Goal: Task Accomplishment & Management: Use online tool/utility

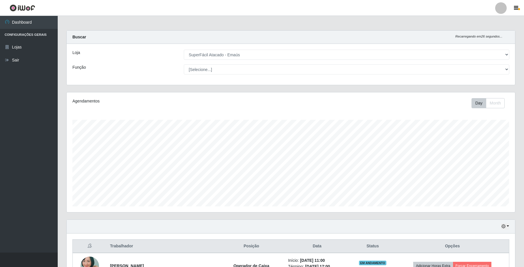
select select "407"
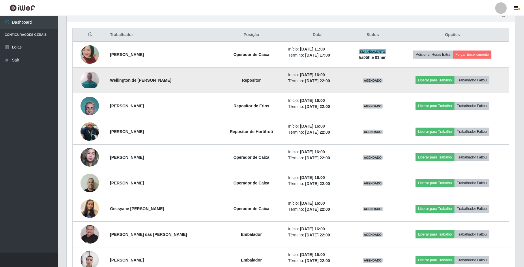
scroll to position [192, 0]
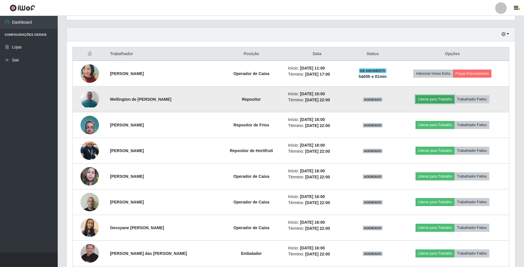
click at [447, 100] on button "Liberar para Trabalho" at bounding box center [434, 99] width 39 height 8
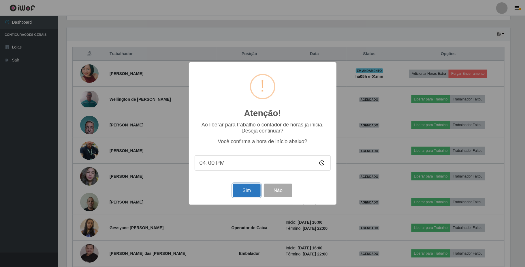
click at [246, 190] on button "Sim" at bounding box center [247, 190] width 28 height 14
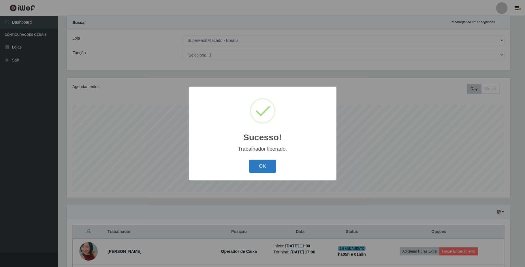
click at [260, 167] on button "OK" at bounding box center [262, 167] width 27 height 14
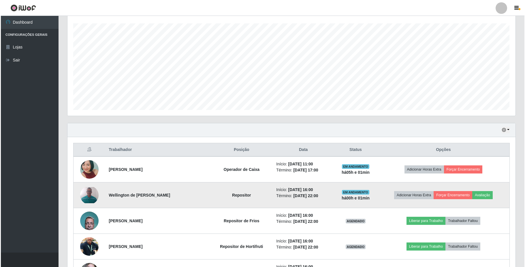
scroll to position [130, 0]
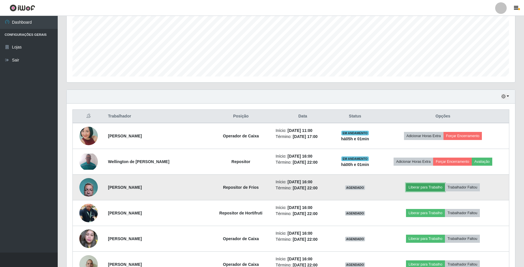
click at [428, 188] on button "Liberar para Trabalho" at bounding box center [425, 187] width 39 height 8
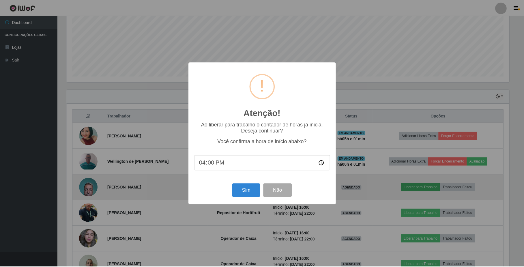
scroll to position [120, 444]
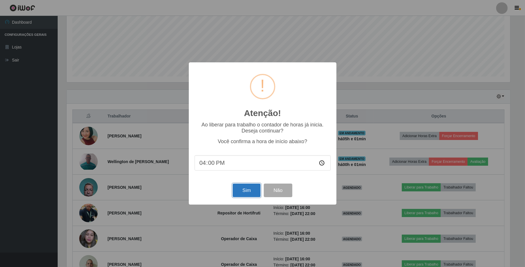
click at [249, 192] on button "Sim" at bounding box center [247, 190] width 28 height 14
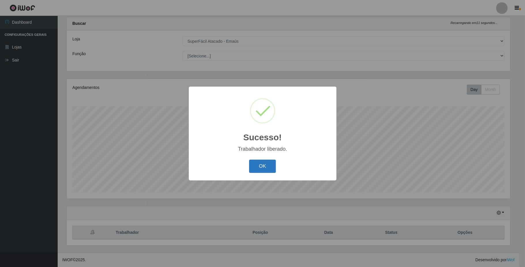
click at [263, 163] on button "OK" at bounding box center [262, 167] width 27 height 14
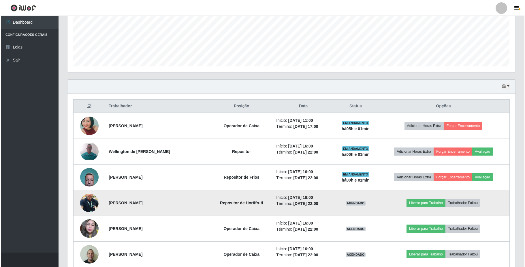
scroll to position [168, 0]
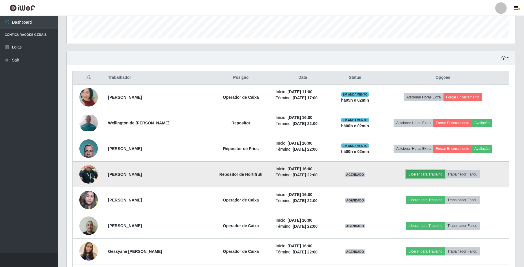
click at [429, 176] on button "Liberar para Trabalho" at bounding box center [425, 174] width 39 height 8
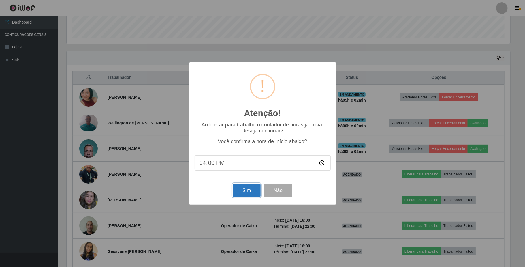
click at [247, 192] on button "Sim" at bounding box center [247, 190] width 28 height 14
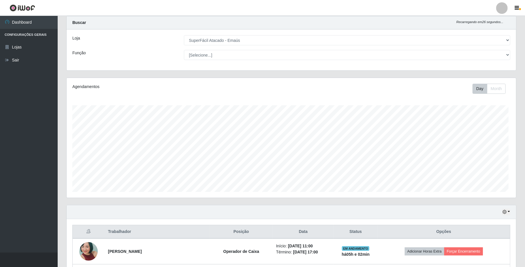
scroll to position [0, 0]
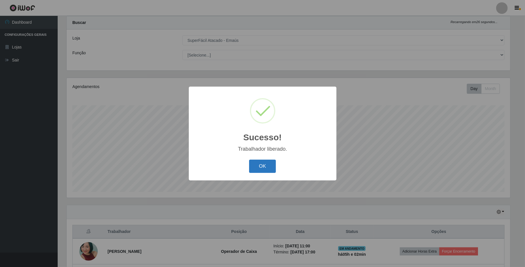
click at [260, 162] on button "OK" at bounding box center [262, 167] width 27 height 14
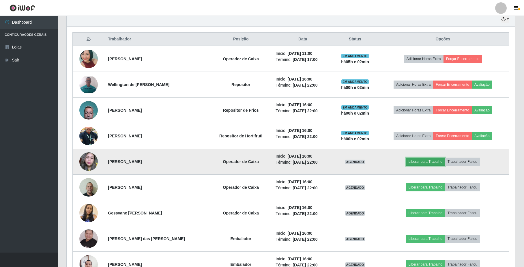
click at [431, 165] on button "Liberar para Trabalho" at bounding box center [425, 162] width 39 height 8
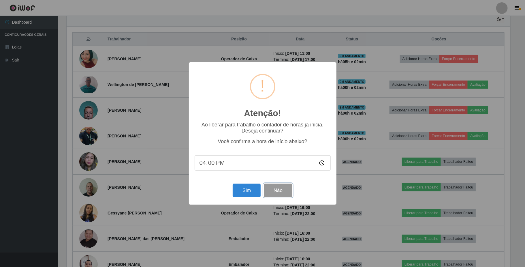
click at [282, 187] on button "Não" at bounding box center [278, 190] width 29 height 14
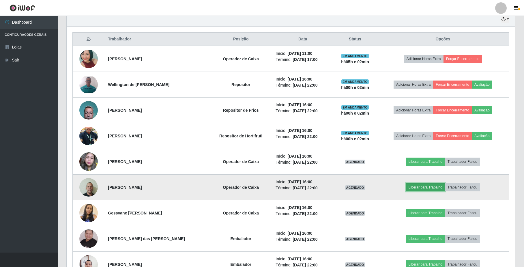
click at [425, 189] on button "Liberar para Trabalho" at bounding box center [425, 187] width 39 height 8
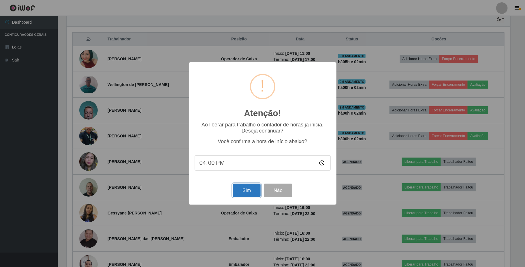
click at [253, 195] on button "Sim" at bounding box center [247, 190] width 28 height 14
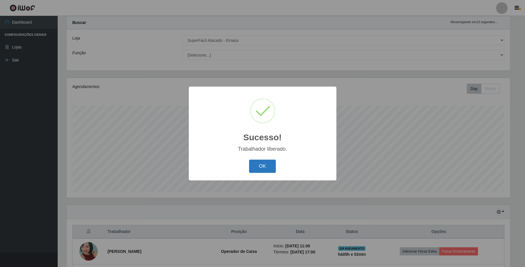
click at [267, 169] on button "OK" at bounding box center [262, 167] width 27 height 14
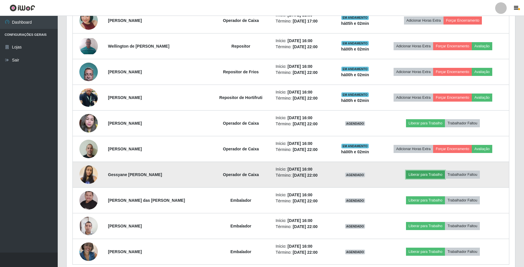
click at [438, 176] on button "Liberar para Trabalho" at bounding box center [425, 174] width 39 height 8
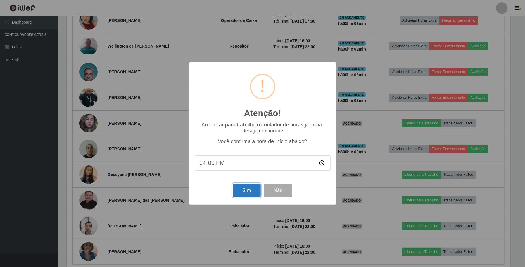
click at [244, 189] on button "Sim" at bounding box center [247, 190] width 28 height 14
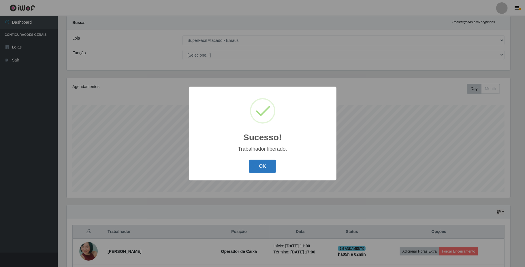
click at [271, 165] on button "OK" at bounding box center [262, 167] width 27 height 14
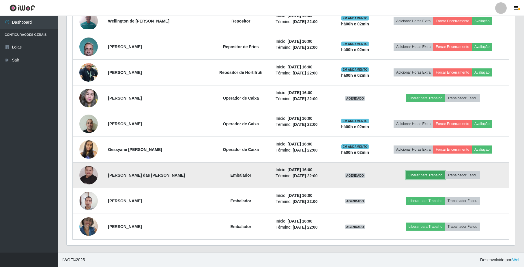
click at [426, 174] on button "Liberar para Trabalho" at bounding box center [425, 175] width 39 height 8
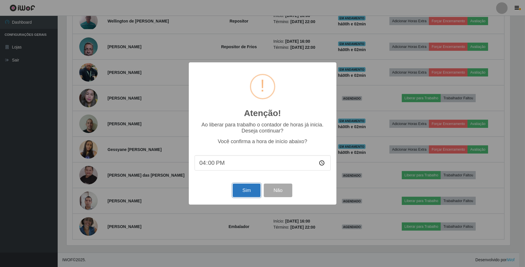
click at [249, 190] on button "Sim" at bounding box center [247, 190] width 28 height 14
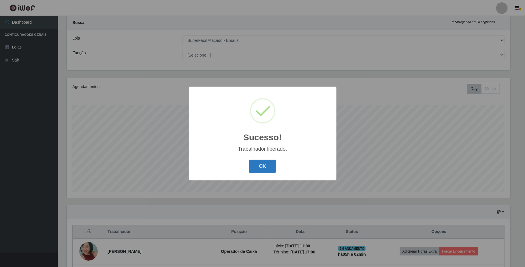
click at [264, 163] on button "OK" at bounding box center [262, 167] width 27 height 14
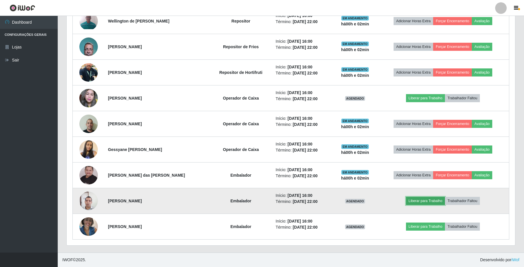
click at [433, 200] on button "Liberar para Trabalho" at bounding box center [425, 201] width 39 height 8
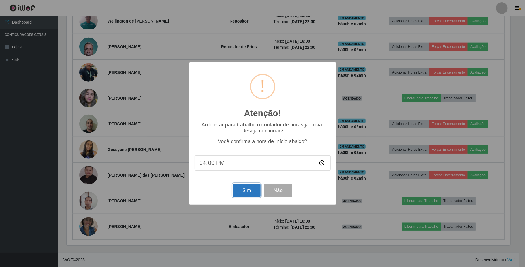
click at [245, 190] on button "Sim" at bounding box center [247, 190] width 28 height 14
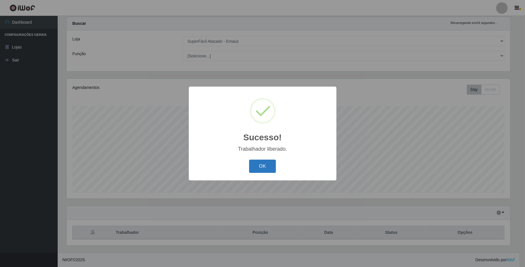
click at [264, 169] on button "OK" at bounding box center [262, 167] width 27 height 14
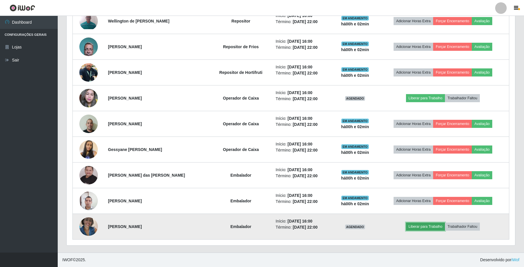
click at [432, 229] on button "Liberar para Trabalho" at bounding box center [425, 226] width 39 height 8
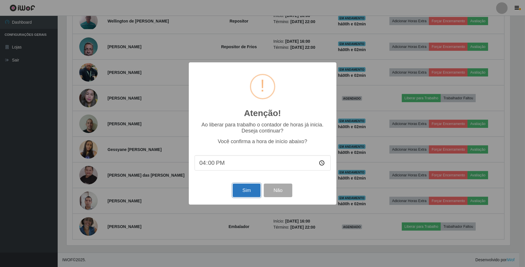
click at [247, 194] on button "Sim" at bounding box center [247, 190] width 28 height 14
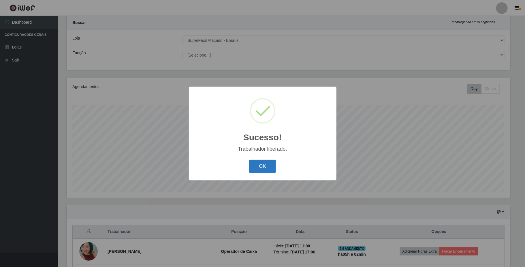
click at [267, 163] on button "OK" at bounding box center [262, 167] width 27 height 14
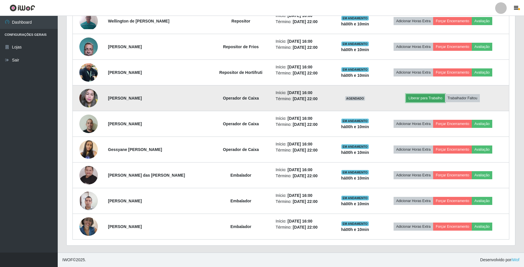
click at [439, 98] on button "Liberar para Trabalho" at bounding box center [425, 98] width 39 height 8
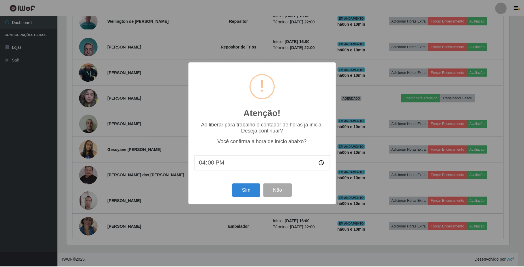
scroll to position [120, 444]
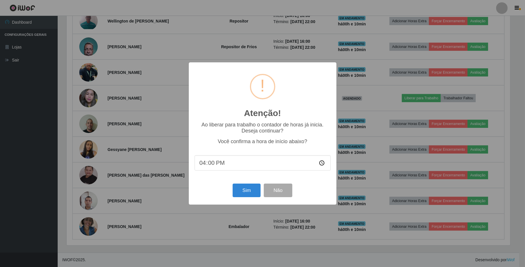
click at [211, 163] on input "16:00" at bounding box center [263, 162] width 136 height 15
type input "16:10"
click at [253, 192] on button "Sim" at bounding box center [247, 190] width 28 height 14
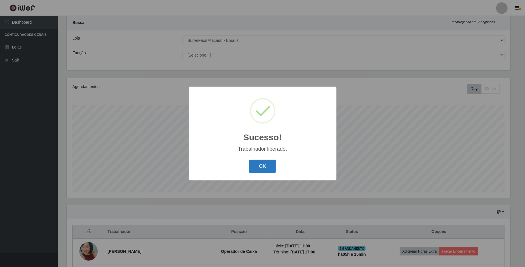
click at [259, 171] on button "OK" at bounding box center [262, 167] width 27 height 14
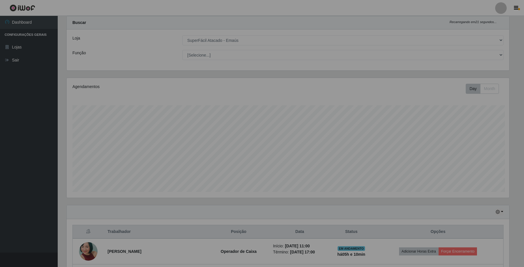
scroll to position [120, 448]
